Goal: Task Accomplishment & Management: Complete application form

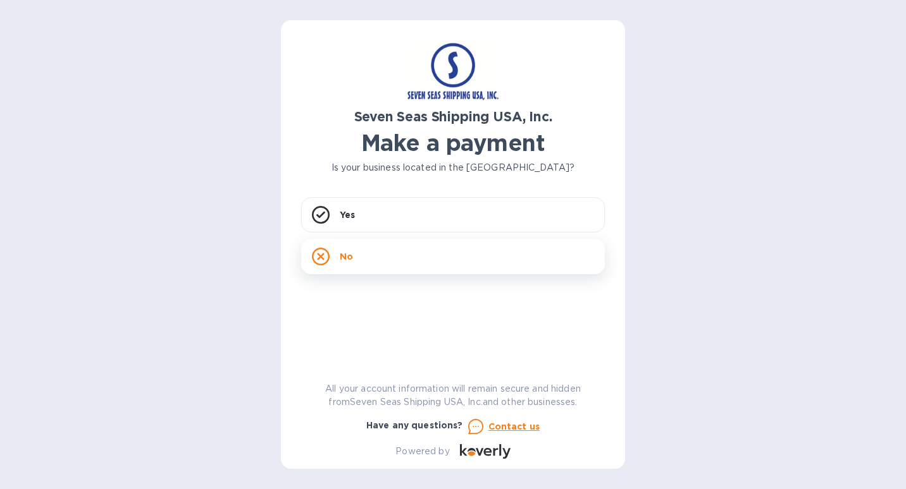
click at [366, 256] on div "No" at bounding box center [453, 256] width 304 height 35
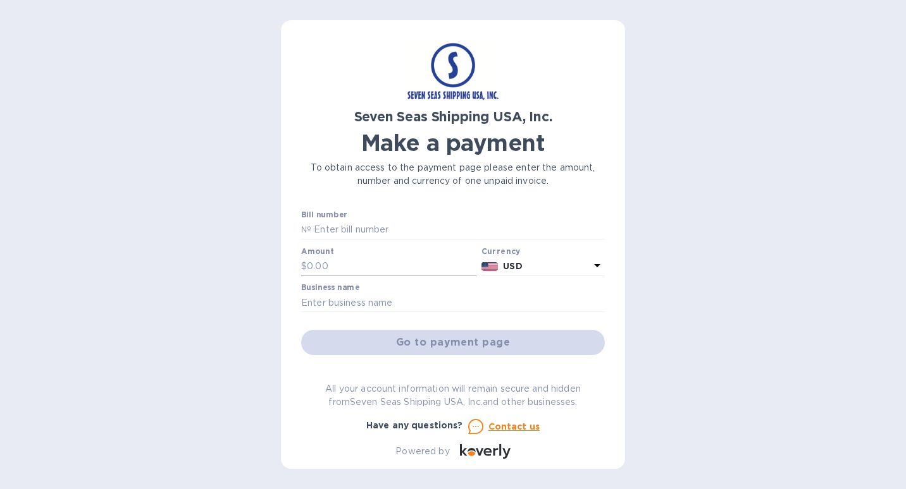
click at [347, 262] on input "text" at bounding box center [391, 266] width 169 height 19
type input "552.74"
click at [345, 300] on input "text" at bounding box center [453, 302] width 304 height 19
type input "Vcare Medicines"
click at [357, 231] on input "text" at bounding box center [457, 230] width 293 height 19
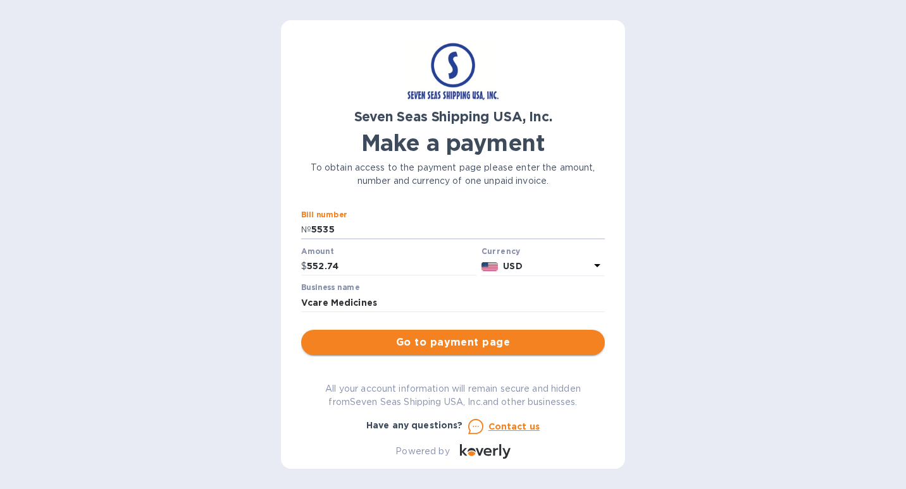
type input "5535"
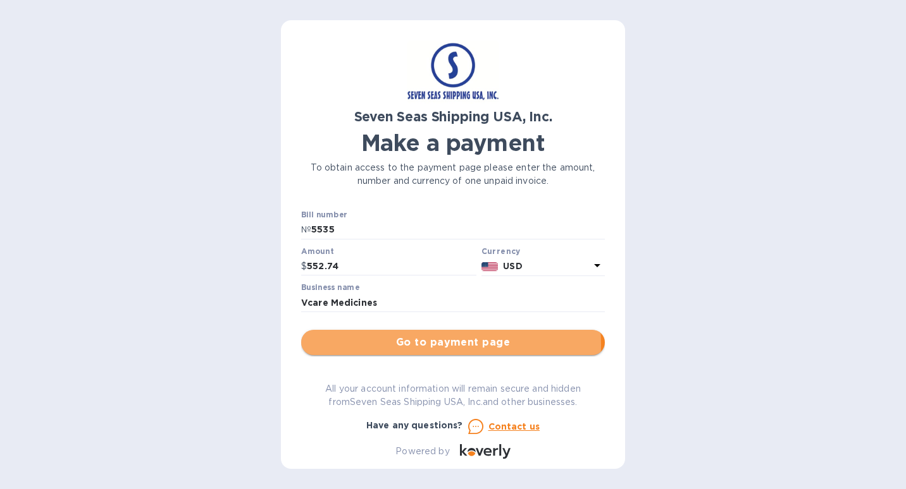
click at [440, 345] on span "Go to payment page" at bounding box center [452, 342] width 283 height 15
